Goal: Find specific page/section: Find specific page/section

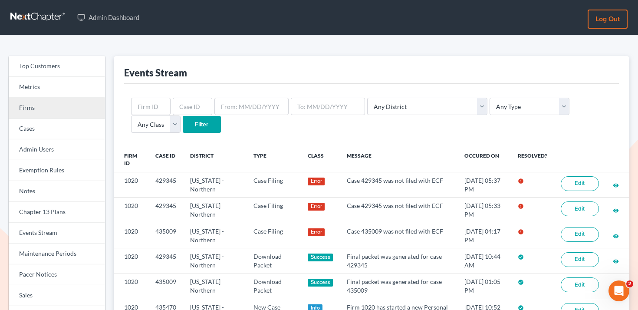
click at [40, 110] on link "Firms" at bounding box center [57, 108] width 96 height 21
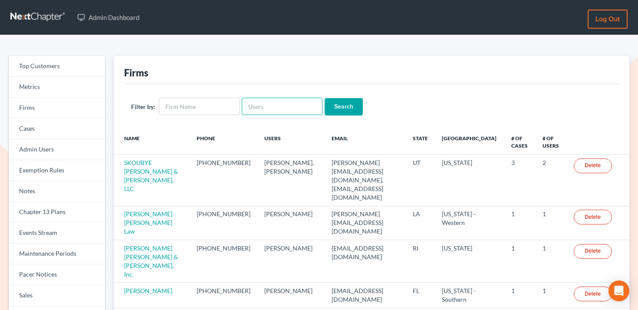
click at [269, 107] on input "text" at bounding box center [282, 106] width 81 height 17
paste input "[PERSON_NAME][EMAIL_ADDRESS][DOMAIN_NAME]"
type input "[PERSON_NAME][EMAIL_ADDRESS][DOMAIN_NAME]"
click at [345, 104] on input "Search" at bounding box center [343, 106] width 38 height 17
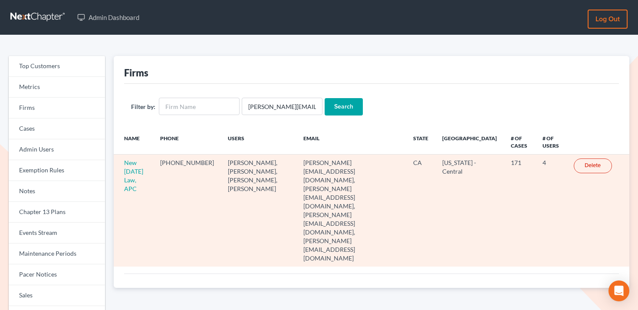
click at [142, 175] on td "New [DATE] Law, APC" at bounding box center [134, 210] width 40 height 112
click at [143, 173] on link "New [DATE] Law, APC" at bounding box center [133, 175] width 19 height 33
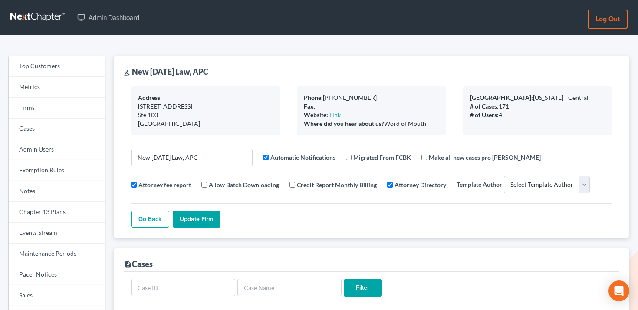
select select
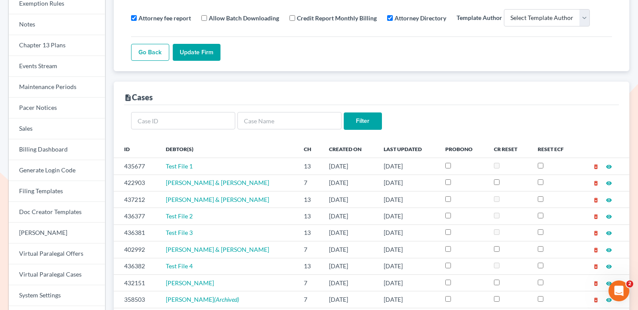
scroll to position [167, 0]
